Goal: Transaction & Acquisition: Purchase product/service

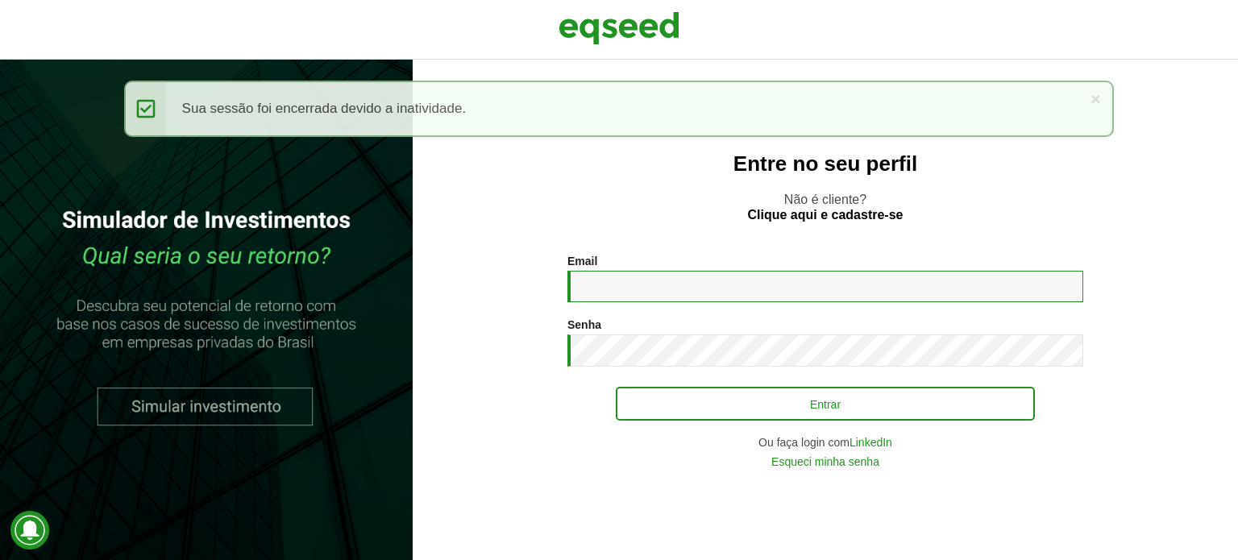
type input "**********"
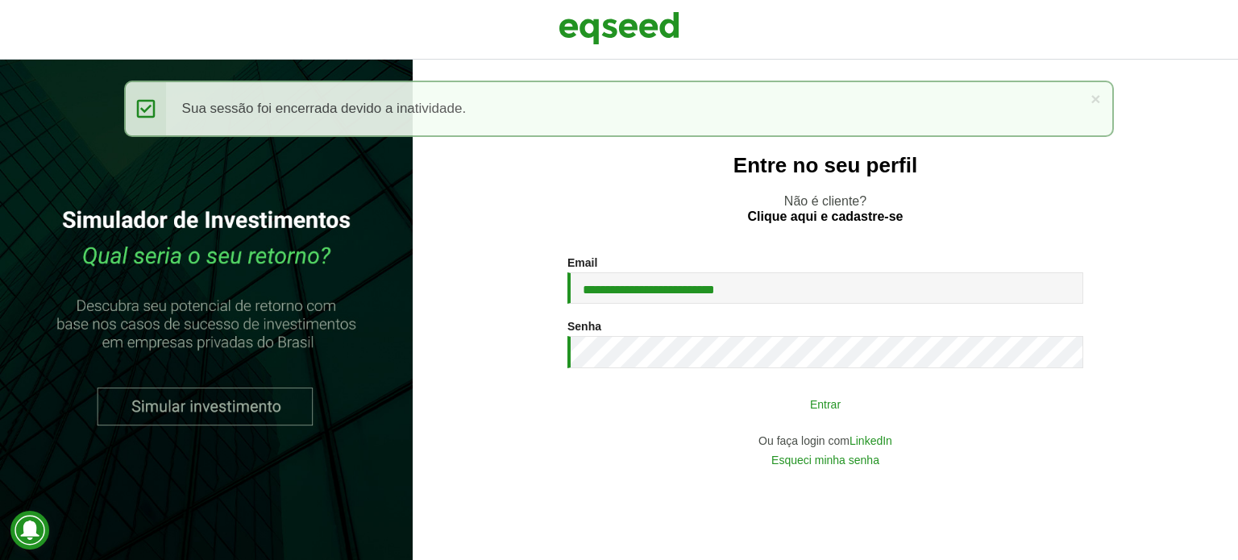
click at [798, 412] on button "Entrar" at bounding box center [825, 403] width 419 height 31
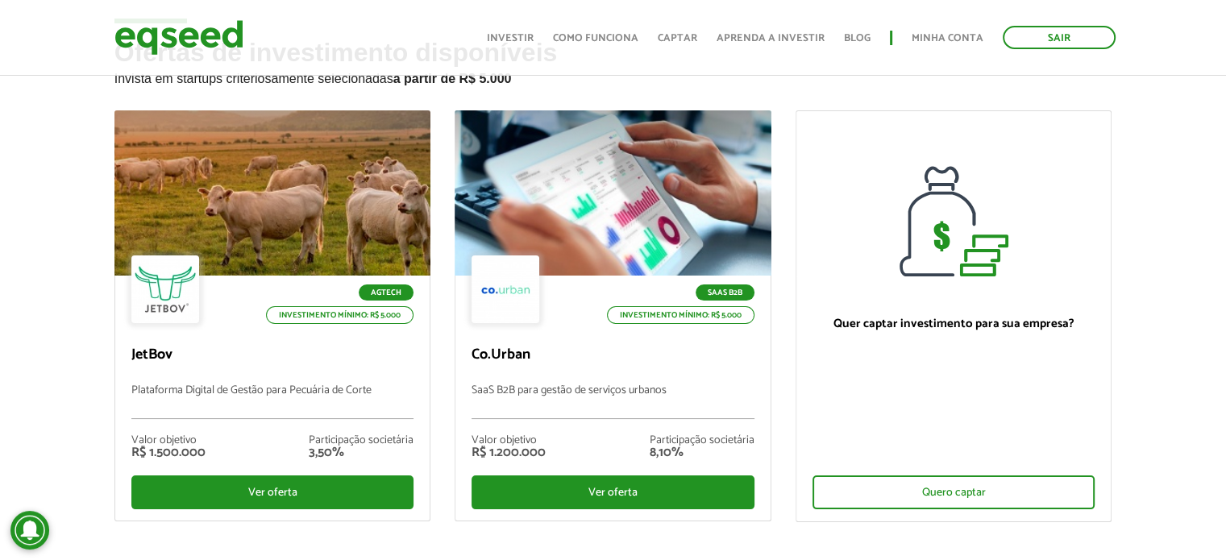
scroll to position [89, 0]
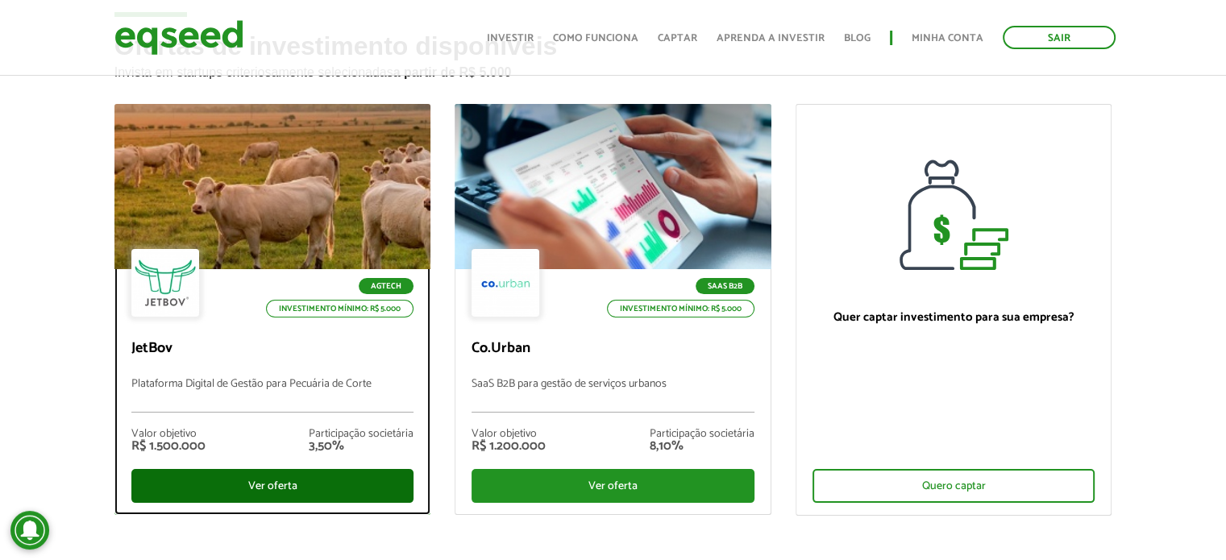
click at [277, 483] on div "Ver oferta" at bounding box center [272, 486] width 283 height 34
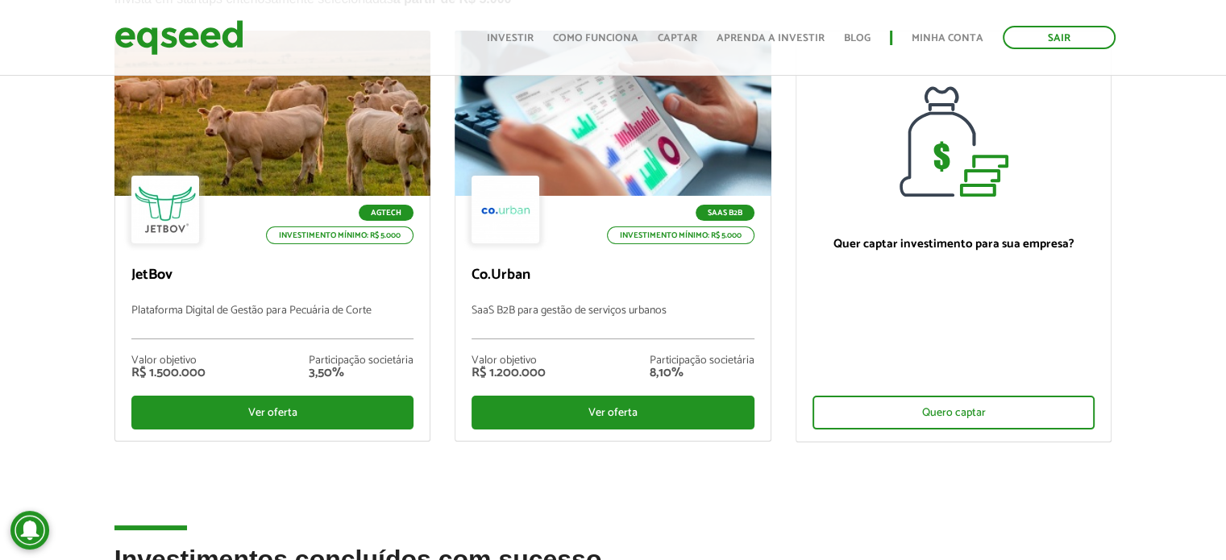
scroll to position [177, 0]
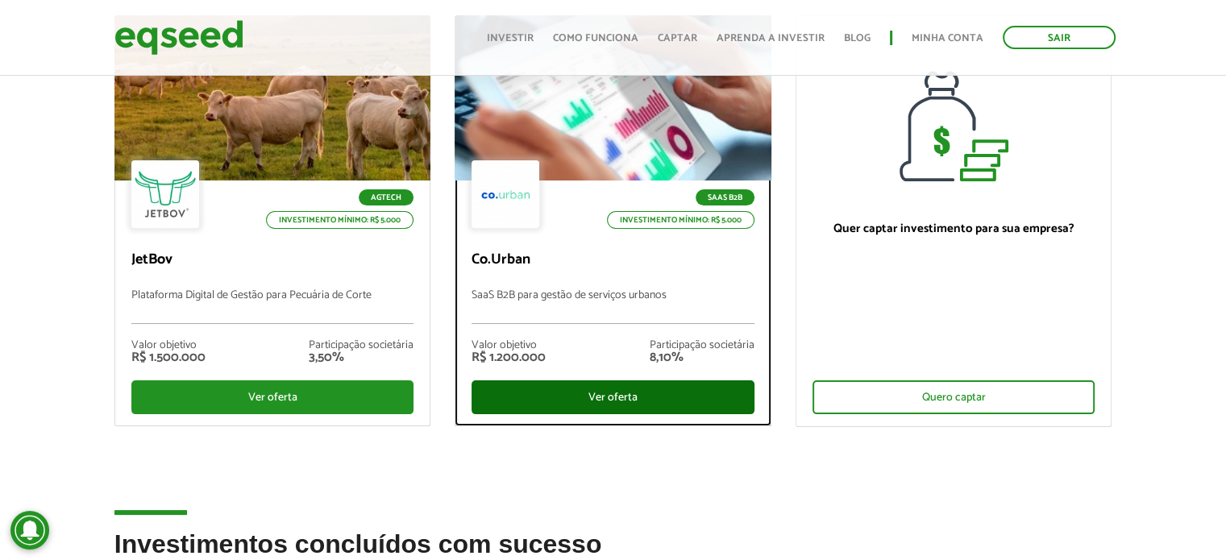
click at [596, 396] on div "Ver oferta" at bounding box center [612, 397] width 283 height 34
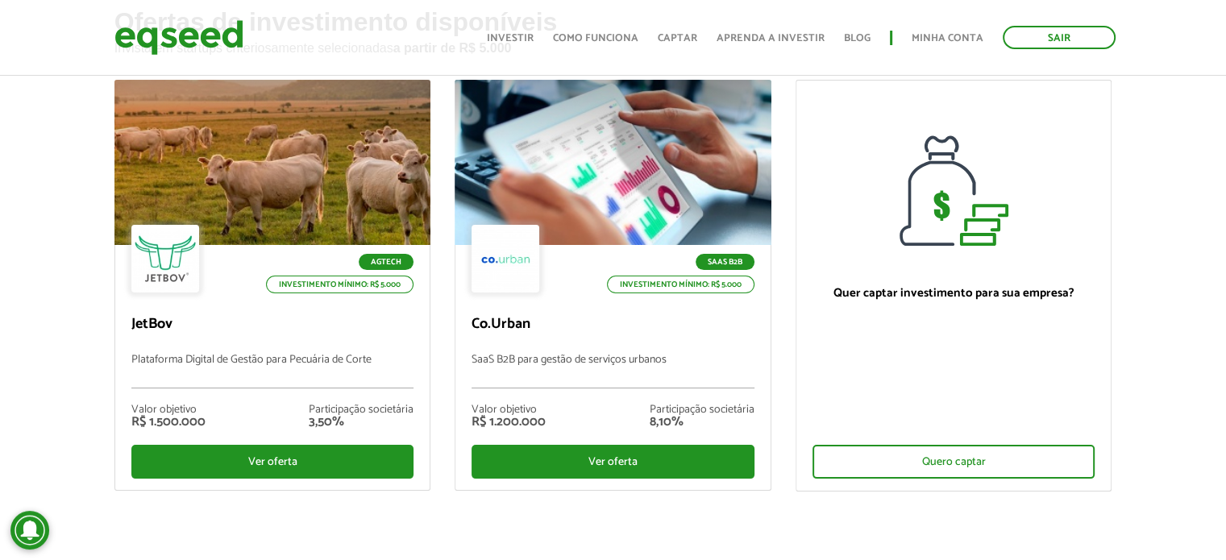
scroll to position [76, 0]
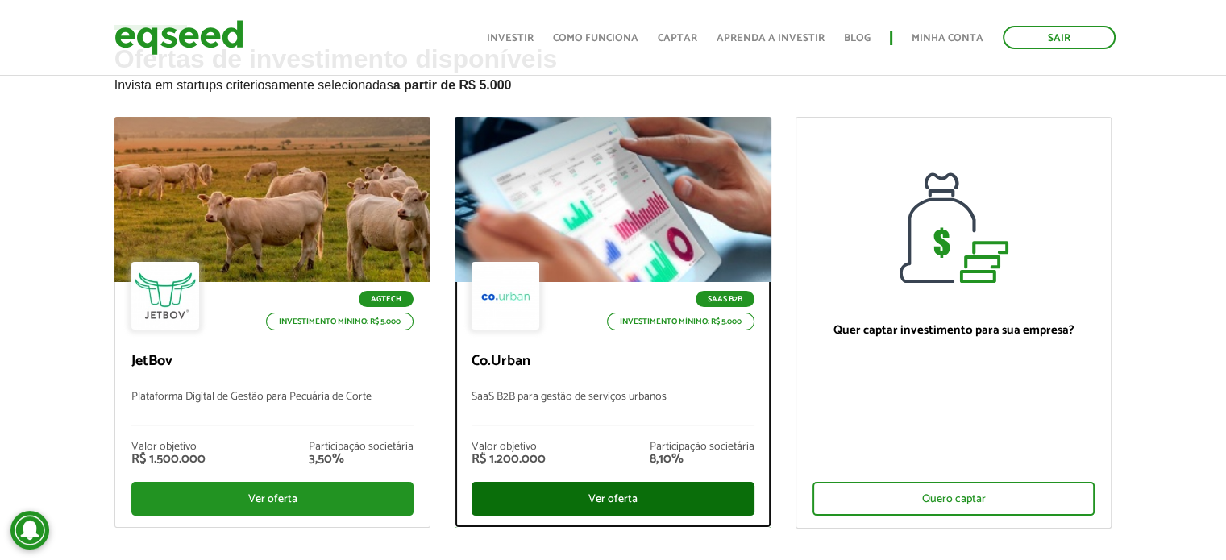
click at [575, 492] on div "Ver oferta" at bounding box center [612, 499] width 283 height 34
